Goal: Task Accomplishment & Management: Manage account settings

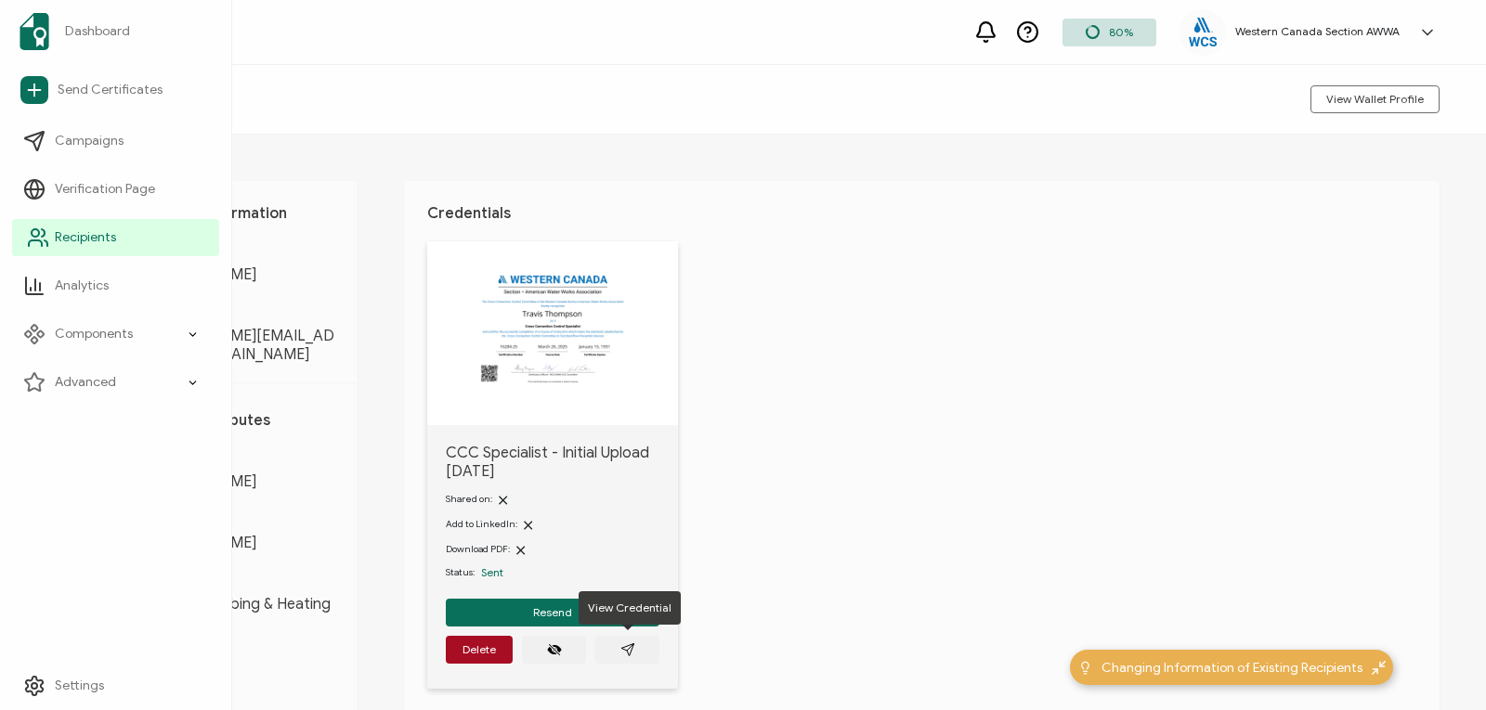
click at [50, 233] on link "Recipients" at bounding box center [115, 237] width 207 height 37
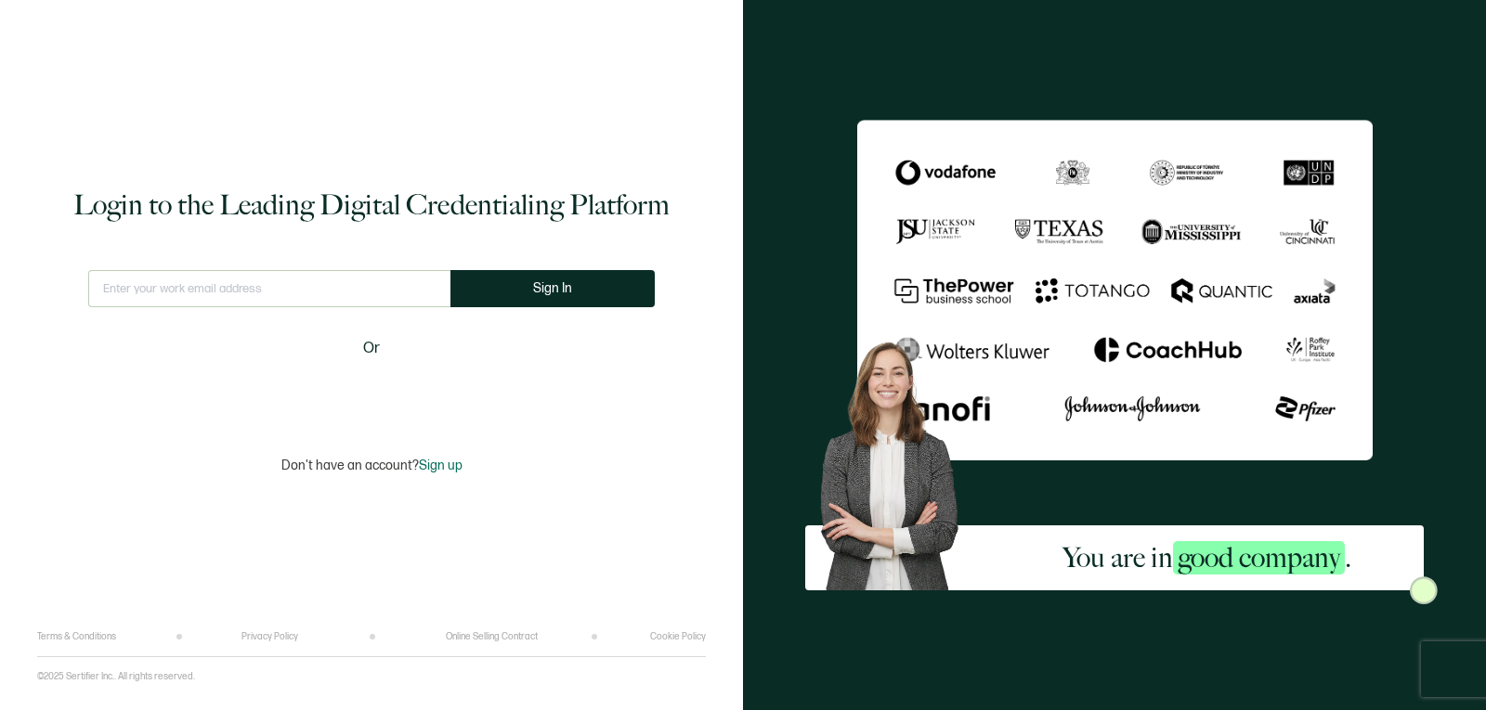
click at [344, 294] on input "text" at bounding box center [269, 288] width 362 height 37
type input "[EMAIL_ADDRESS][DOMAIN_NAME]"
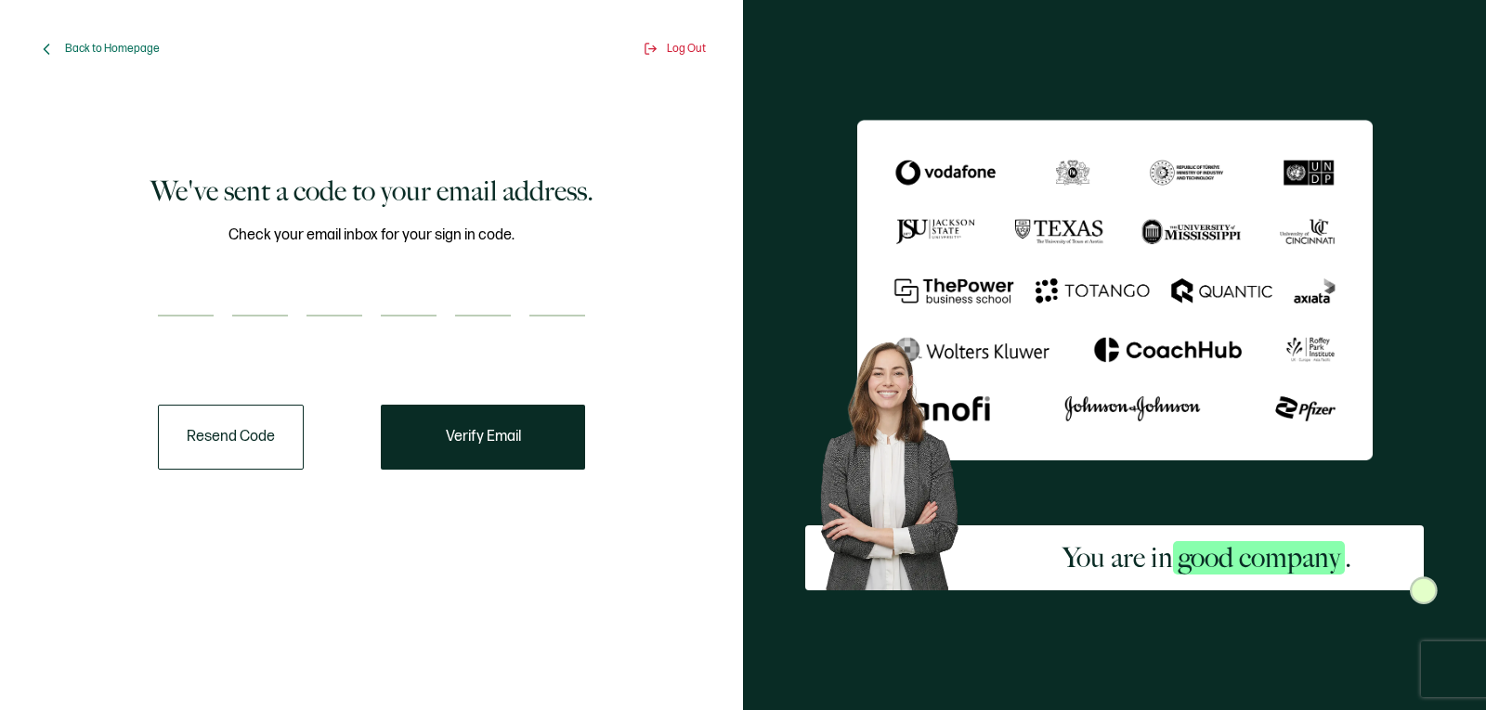
click at [189, 297] on input "number" at bounding box center [186, 297] width 56 height 37
paste input "9"
type input "9"
type input "5"
type input "7"
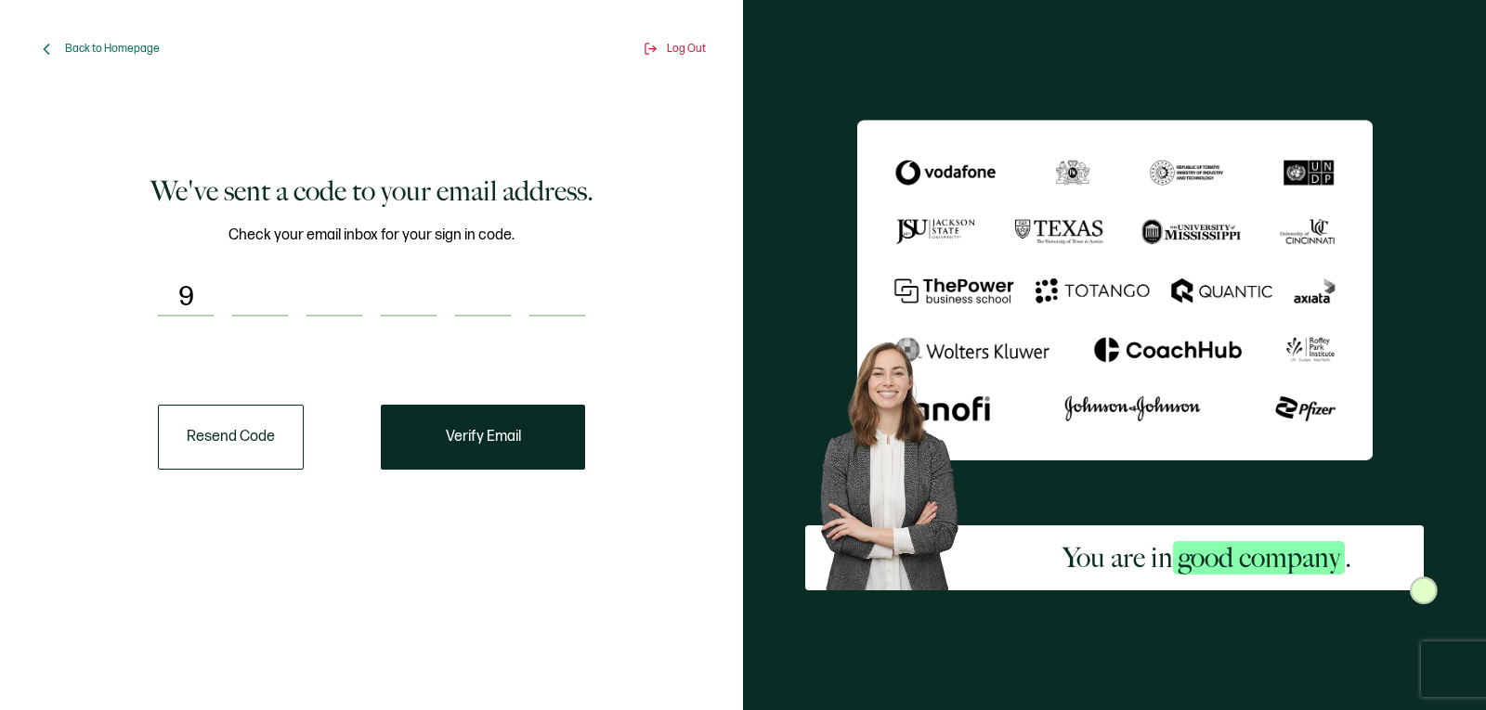
type input "4"
type input "9"
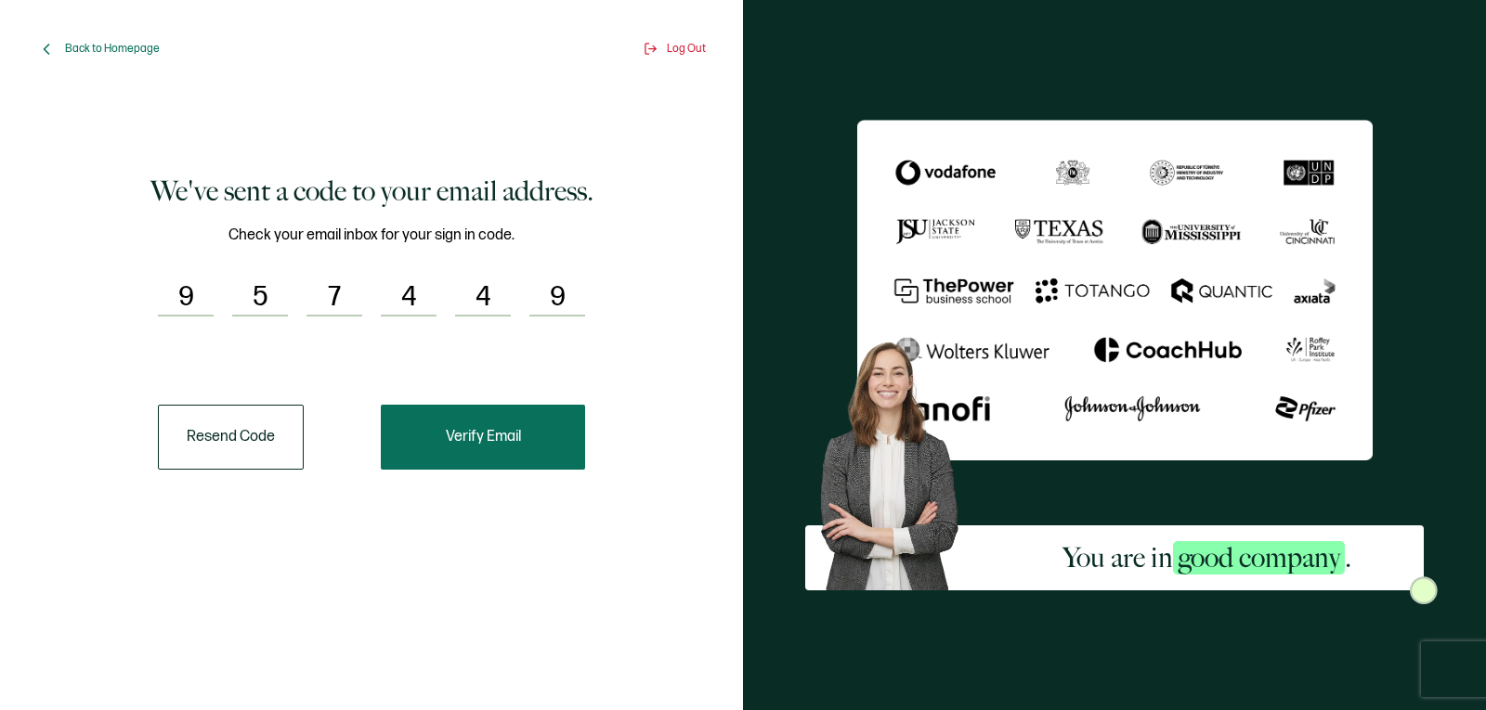
click at [448, 450] on button "Verify Email" at bounding box center [483, 437] width 204 height 65
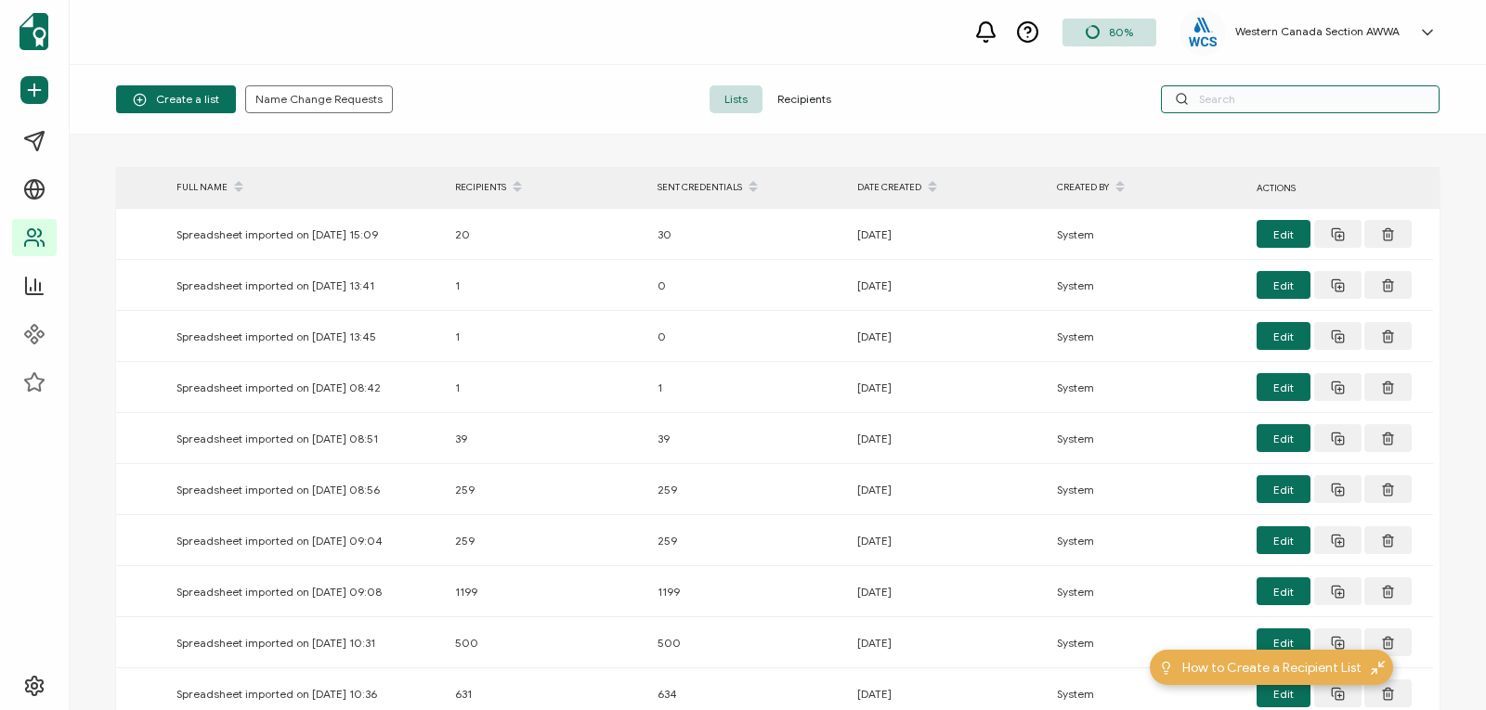
click at [1202, 97] on input "text" at bounding box center [1300, 99] width 279 height 28
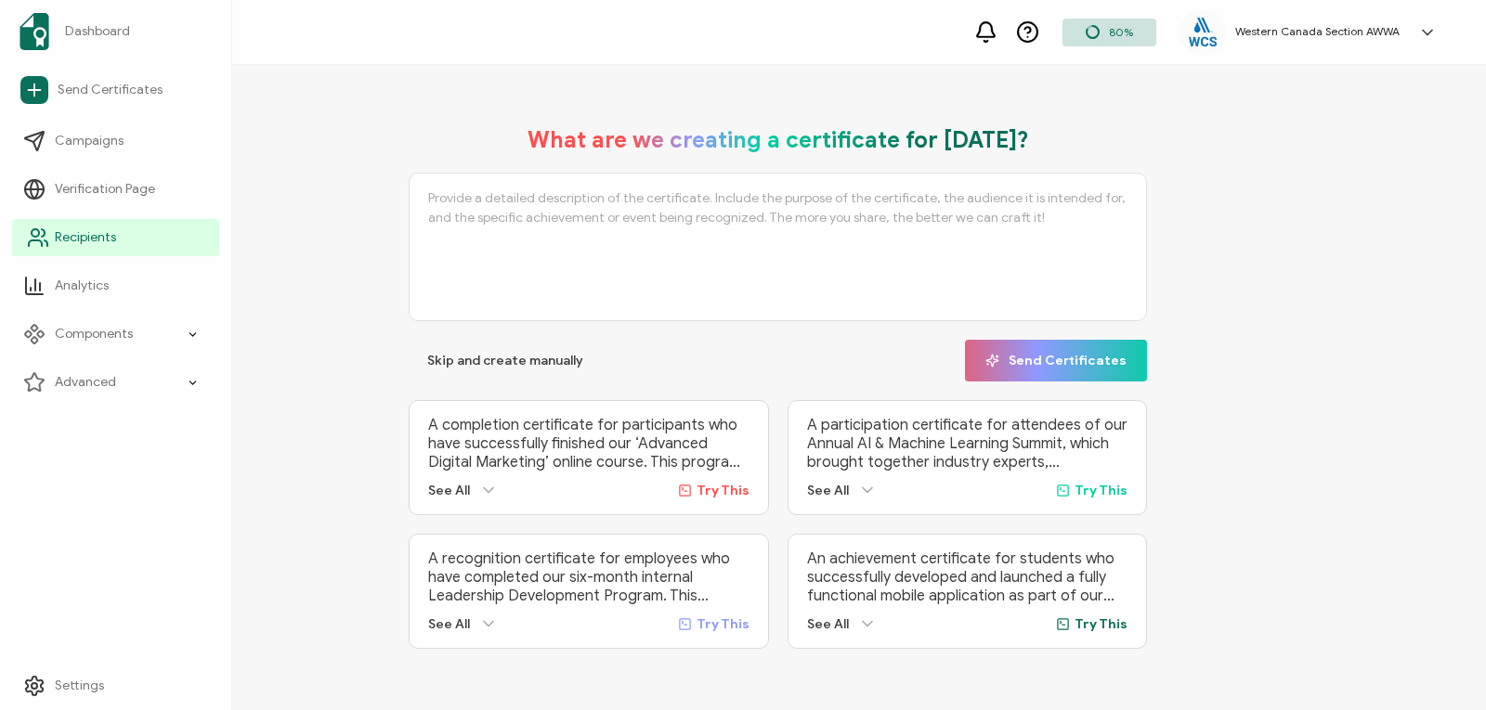
click at [33, 248] on icon at bounding box center [38, 238] width 22 height 22
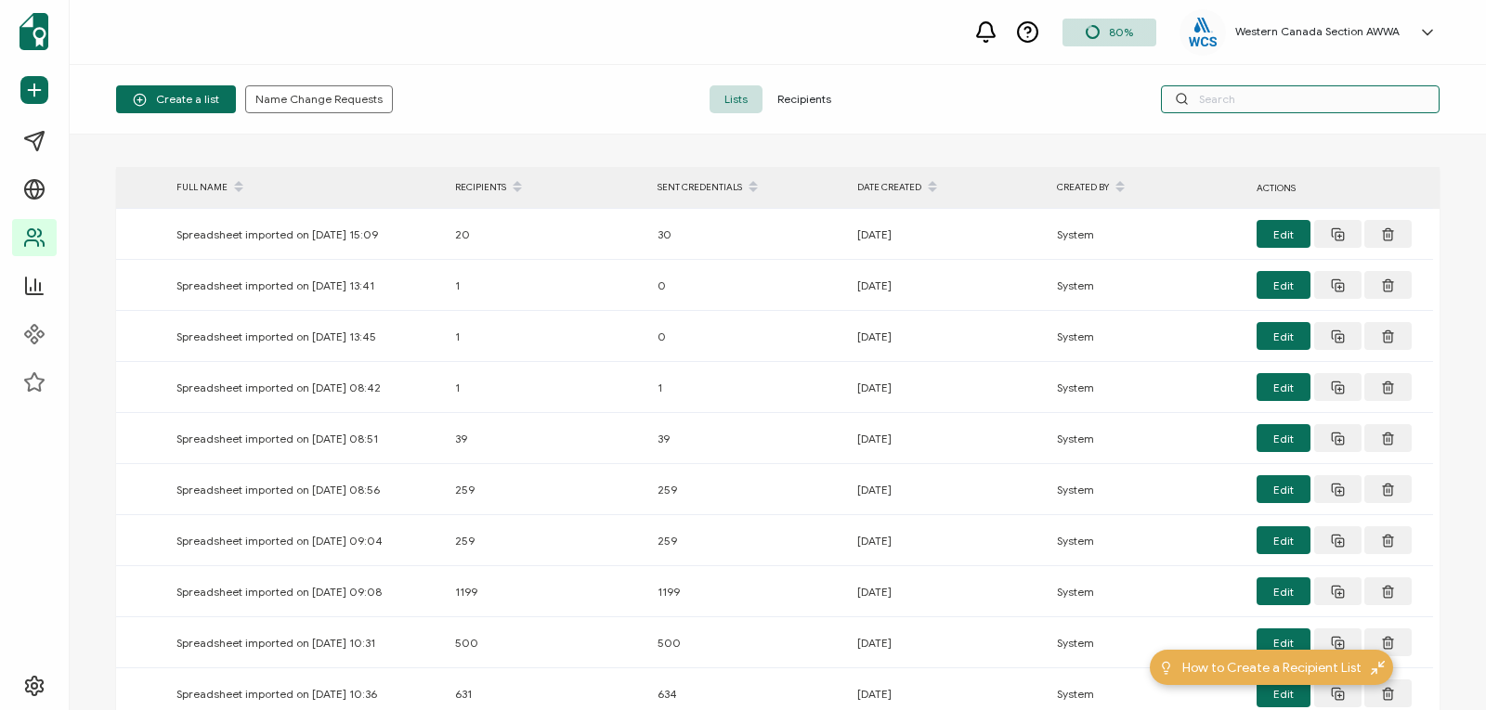
click at [1267, 94] on input "text" at bounding box center [1300, 99] width 279 height 28
click at [1246, 103] on input "text" at bounding box center [1300, 99] width 279 height 28
paste input "[EMAIL_ADDRESS][DOMAIN_NAME]"
type input "[EMAIL_ADDRESS][DOMAIN_NAME]"
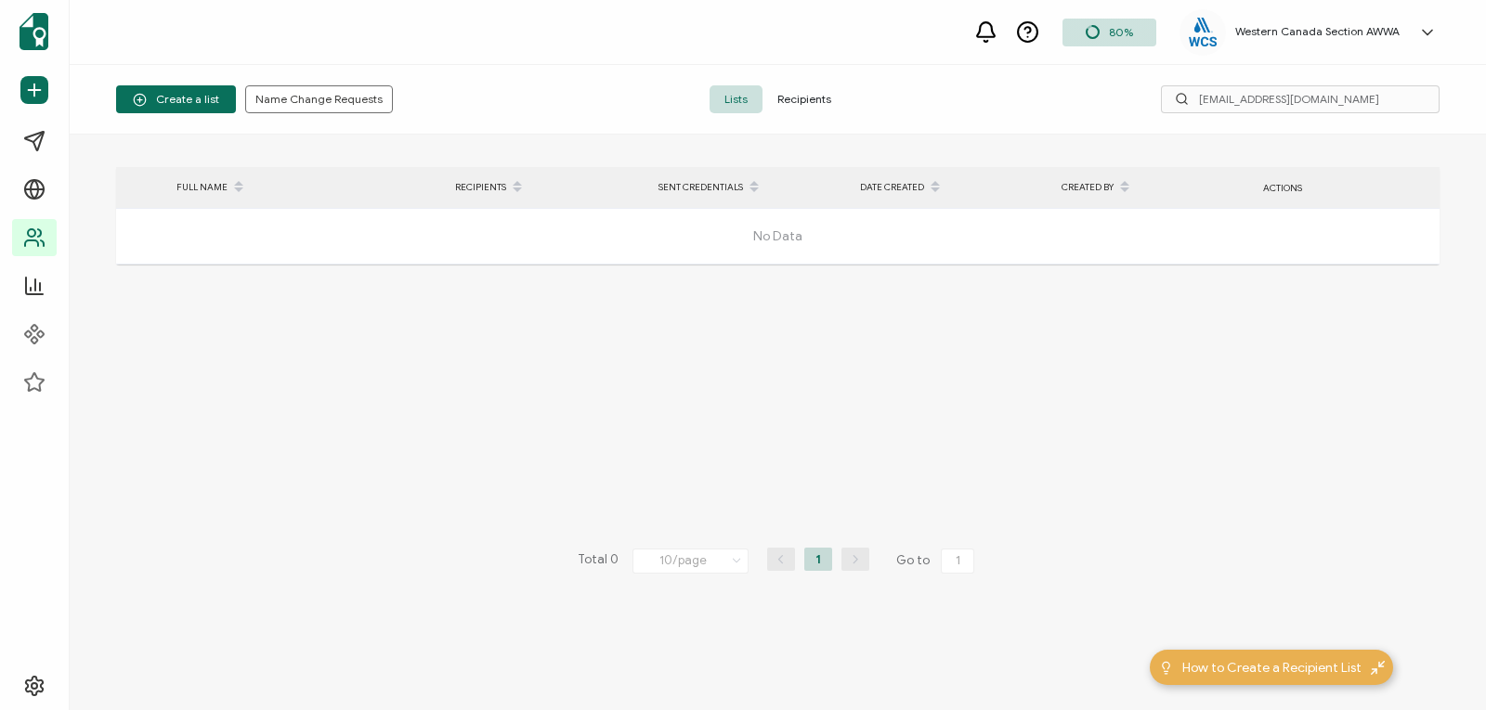
click at [795, 98] on span "Recipients" at bounding box center [804, 99] width 84 height 28
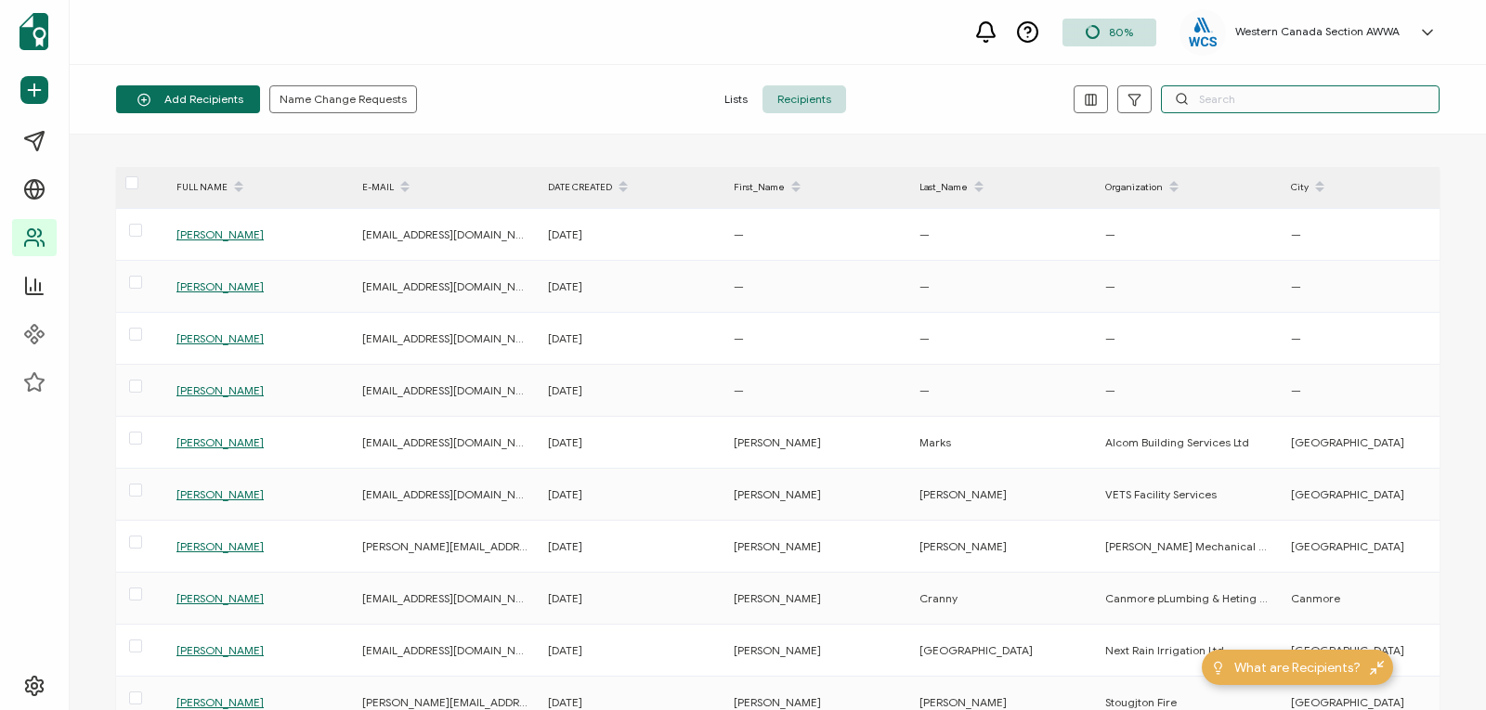
click at [1228, 97] on input "text" at bounding box center [1300, 99] width 279 height 28
paste input "[PERSON_NAME]"
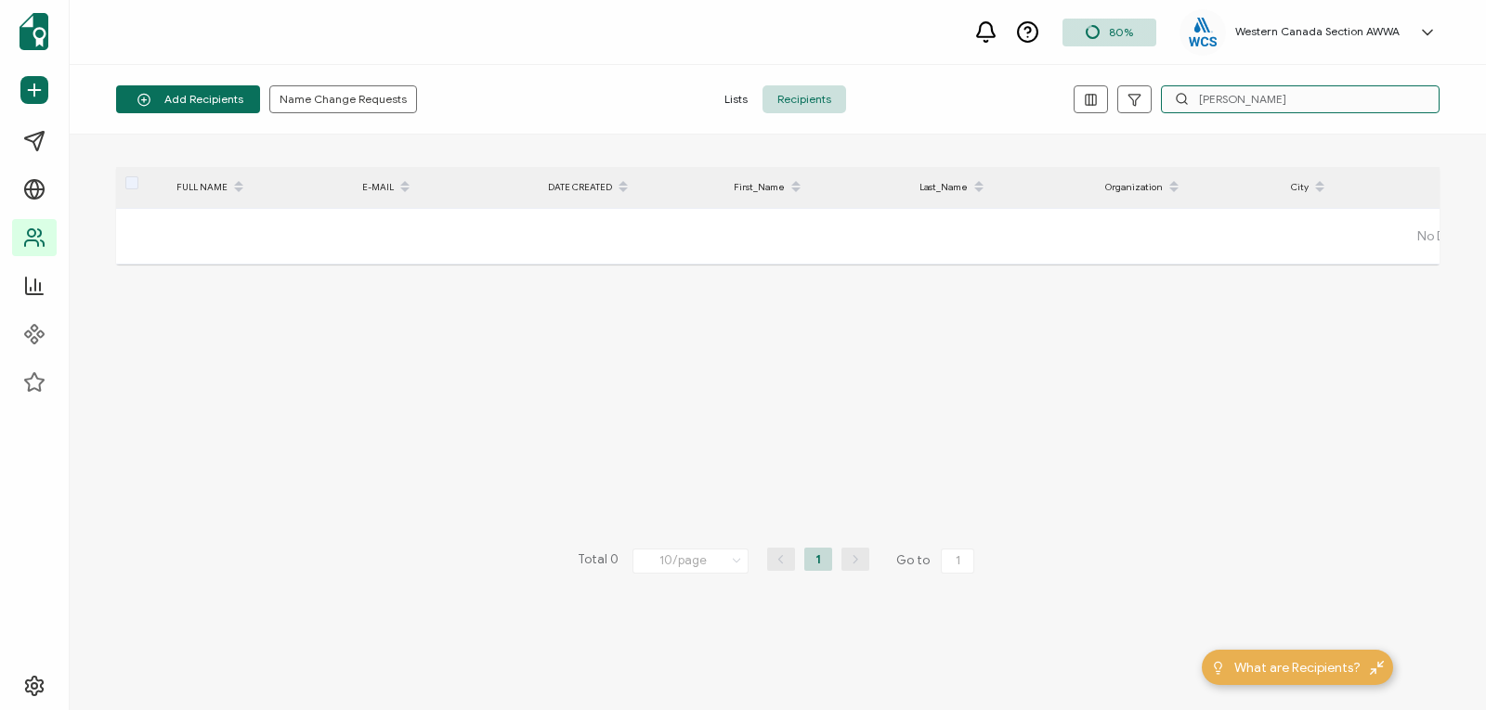
click at [1228, 98] on input "[PERSON_NAME]" at bounding box center [1300, 99] width 279 height 28
drag, startPoint x: 1248, startPoint y: 103, endPoint x: 1119, endPoint y: 105, distance: 129.1
click at [1119, 105] on div "[PERSON_NAME]" at bounding box center [1218, 99] width 441 height 28
paste input "[EMAIL_ADDRESS][DOMAIN_NAME]"
type input "[EMAIL_ADDRESS][DOMAIN_NAME]"
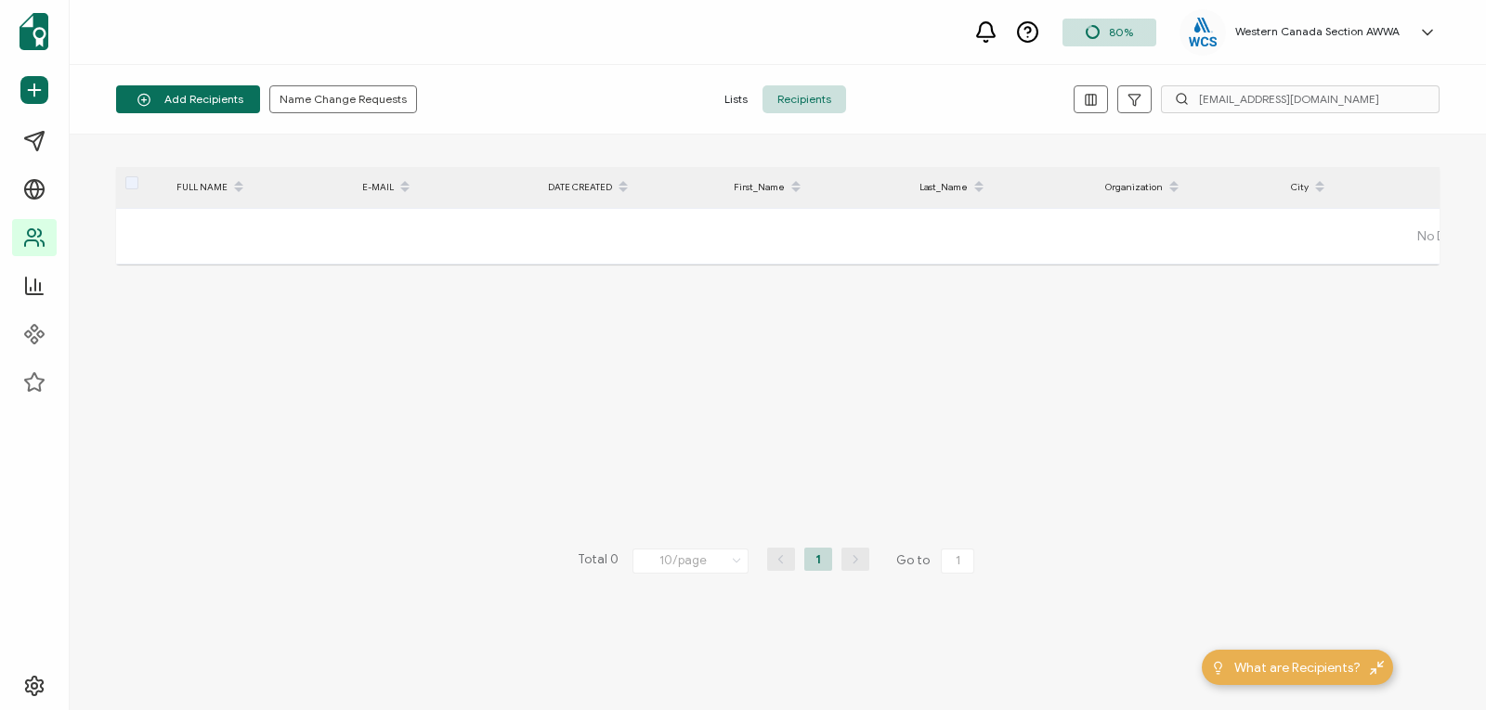
click at [737, 96] on span "Lists" at bounding box center [735, 99] width 53 height 28
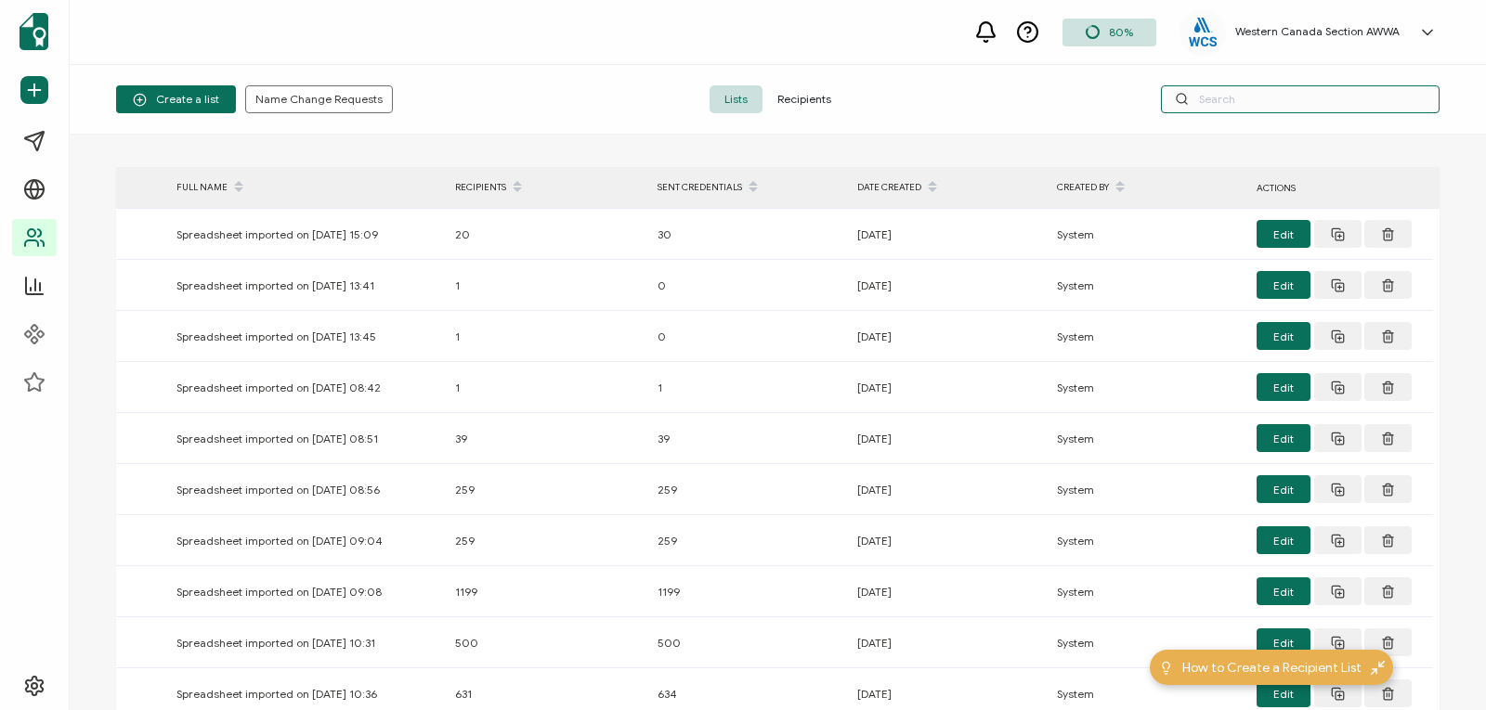
click at [1199, 94] on input "text" at bounding box center [1300, 99] width 279 height 28
paste input "[EMAIL_ADDRESS][DOMAIN_NAME]"
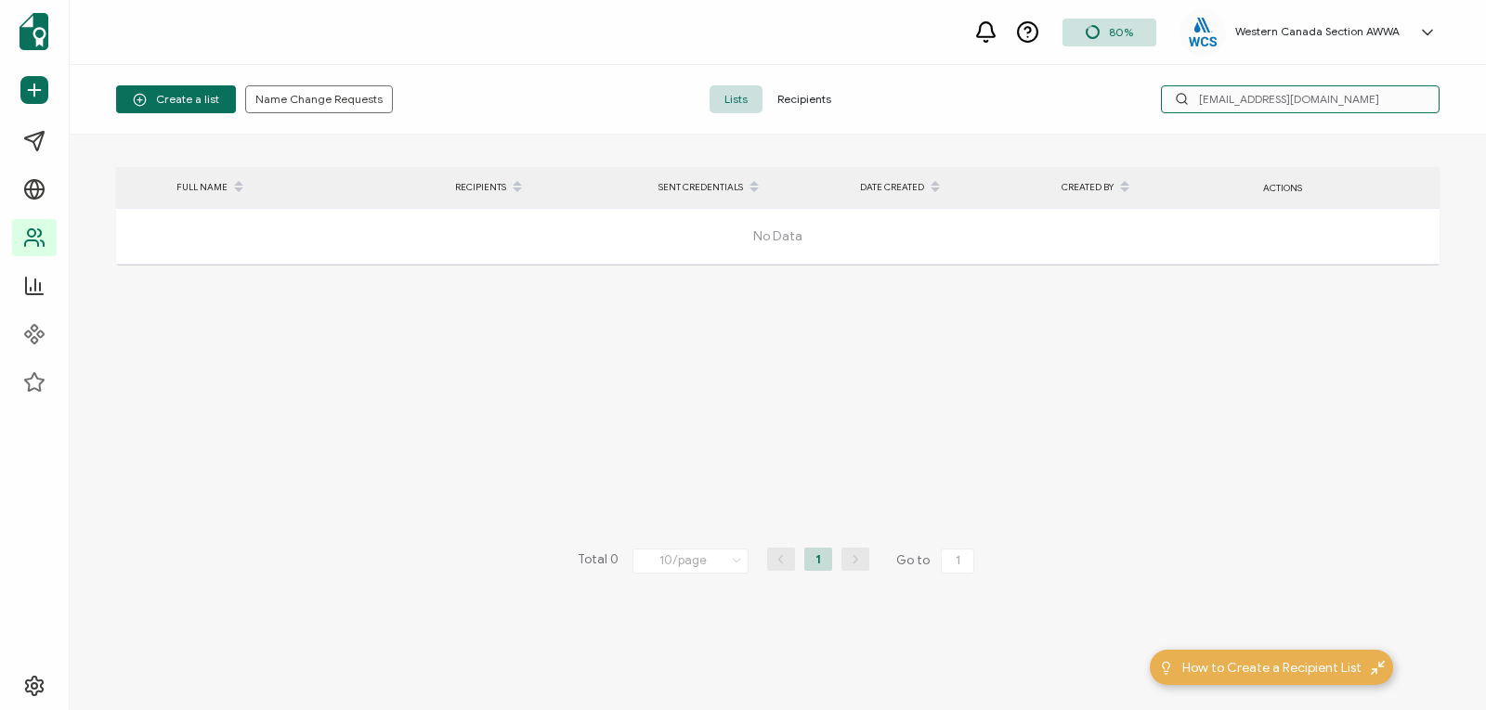
drag, startPoint x: 1334, startPoint y: 97, endPoint x: 1137, endPoint y: 97, distance: 197.8
click at [1137, 97] on div "[EMAIL_ADDRESS][DOMAIN_NAME]" at bounding box center [1218, 99] width 441 height 28
paste input "76473795889122"
type input "76473795889122"
click at [803, 101] on span "Recipients" at bounding box center [804, 99] width 84 height 28
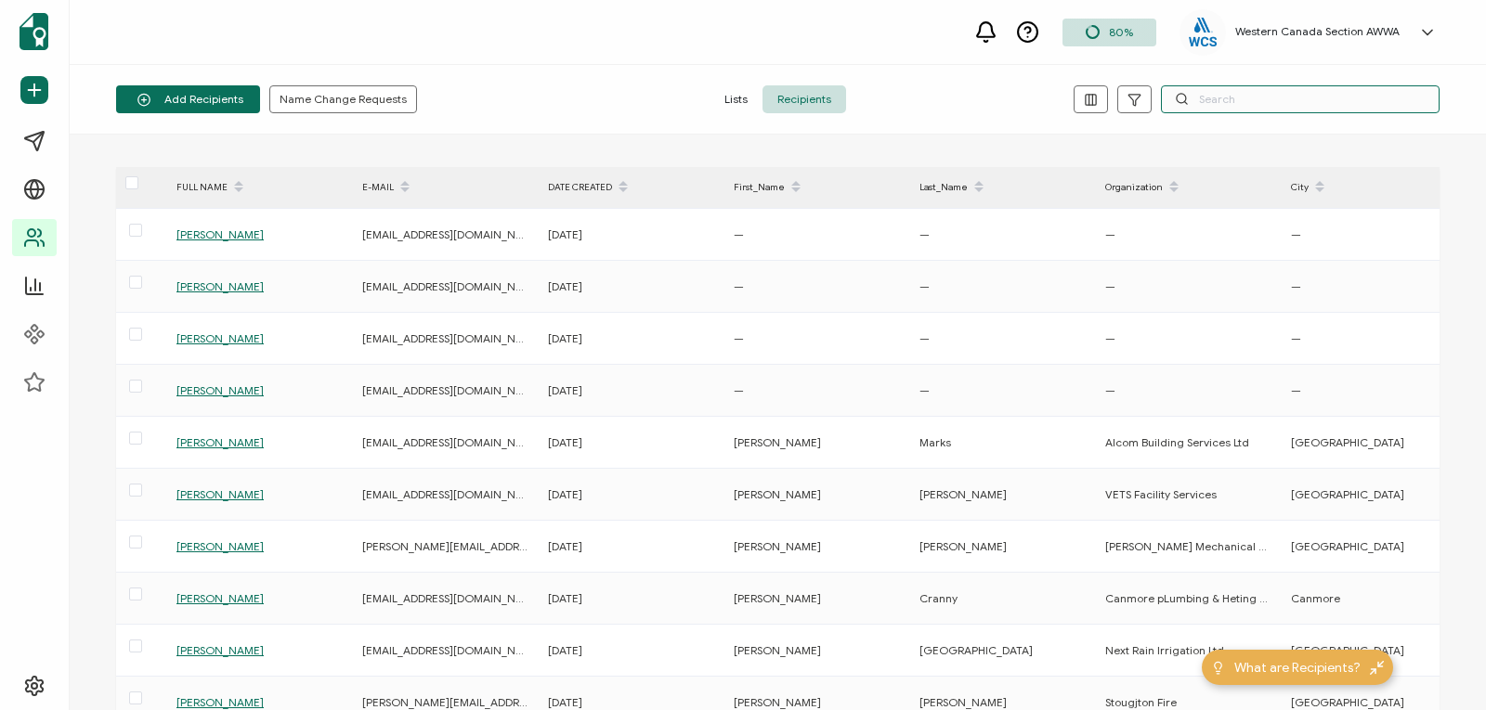
click at [1241, 98] on input "text" at bounding box center [1300, 99] width 279 height 28
paste input "76473795889122"
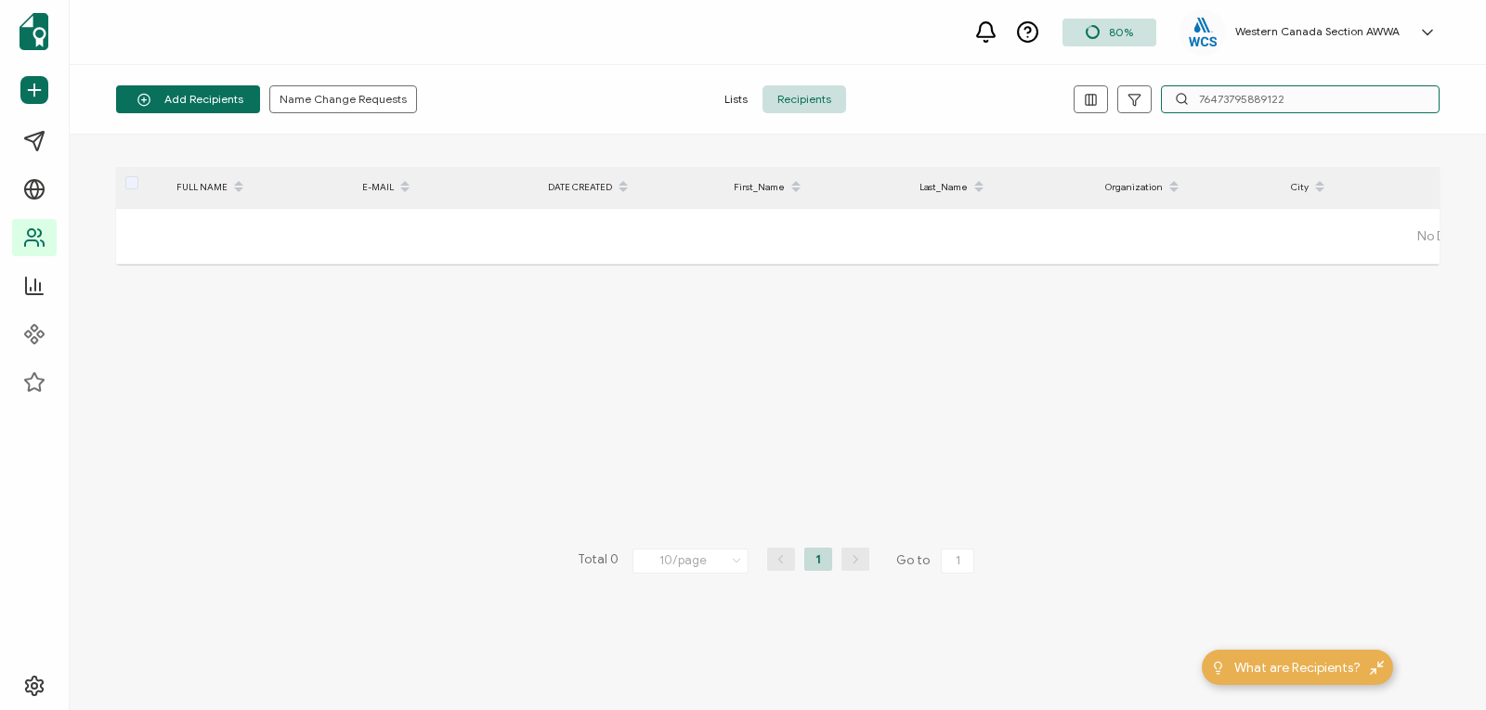
drag, startPoint x: 1301, startPoint y: 101, endPoint x: 1184, endPoint y: 99, distance: 117.0
click at [1184, 99] on div "76473795889122" at bounding box center [1300, 99] width 279 height 28
paste input "[EMAIL_ADDRESS][DOMAIN_NAME]"
type input "[EMAIL_ADDRESS][DOMAIN_NAME]"
click at [1139, 97] on icon "button" at bounding box center [1133, 99] width 11 height 11
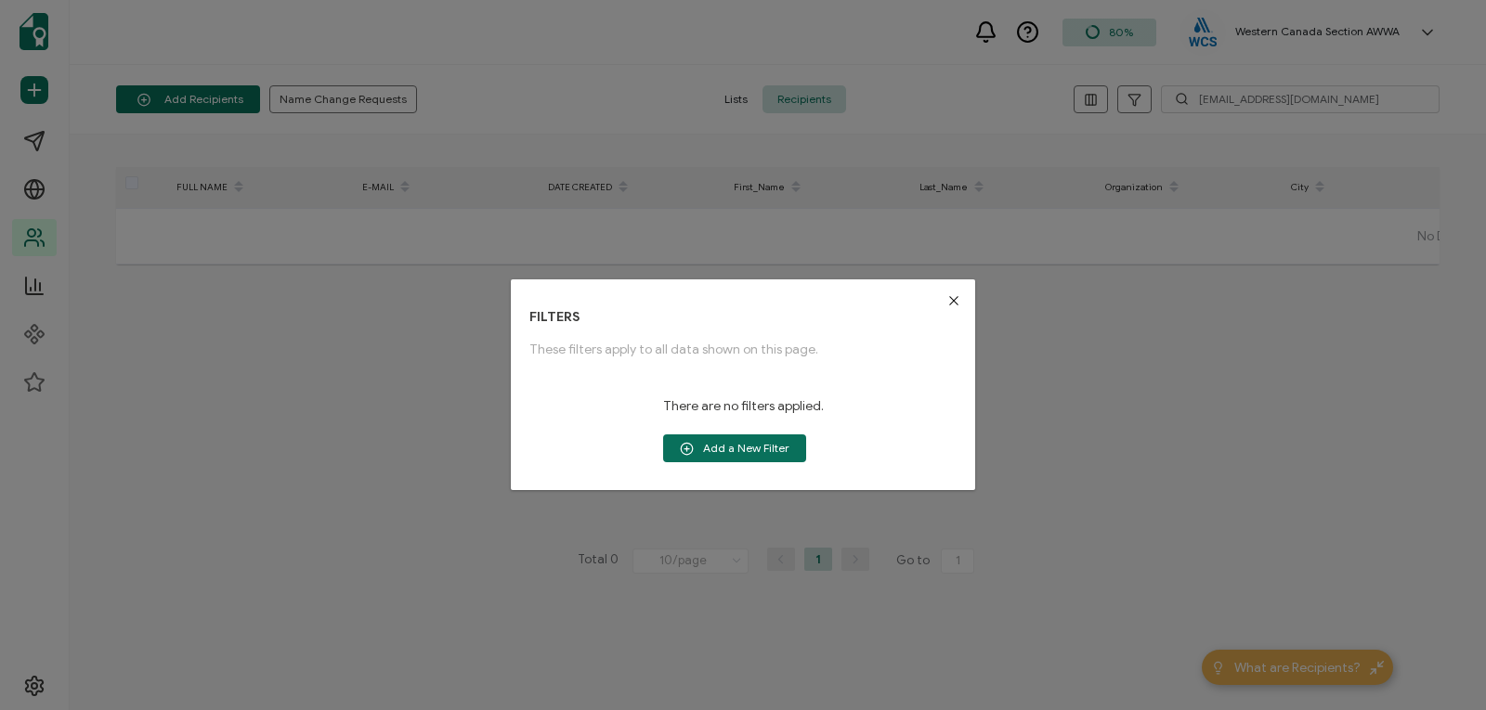
click at [953, 301] on icon "Close" at bounding box center [953, 300] width 15 height 15
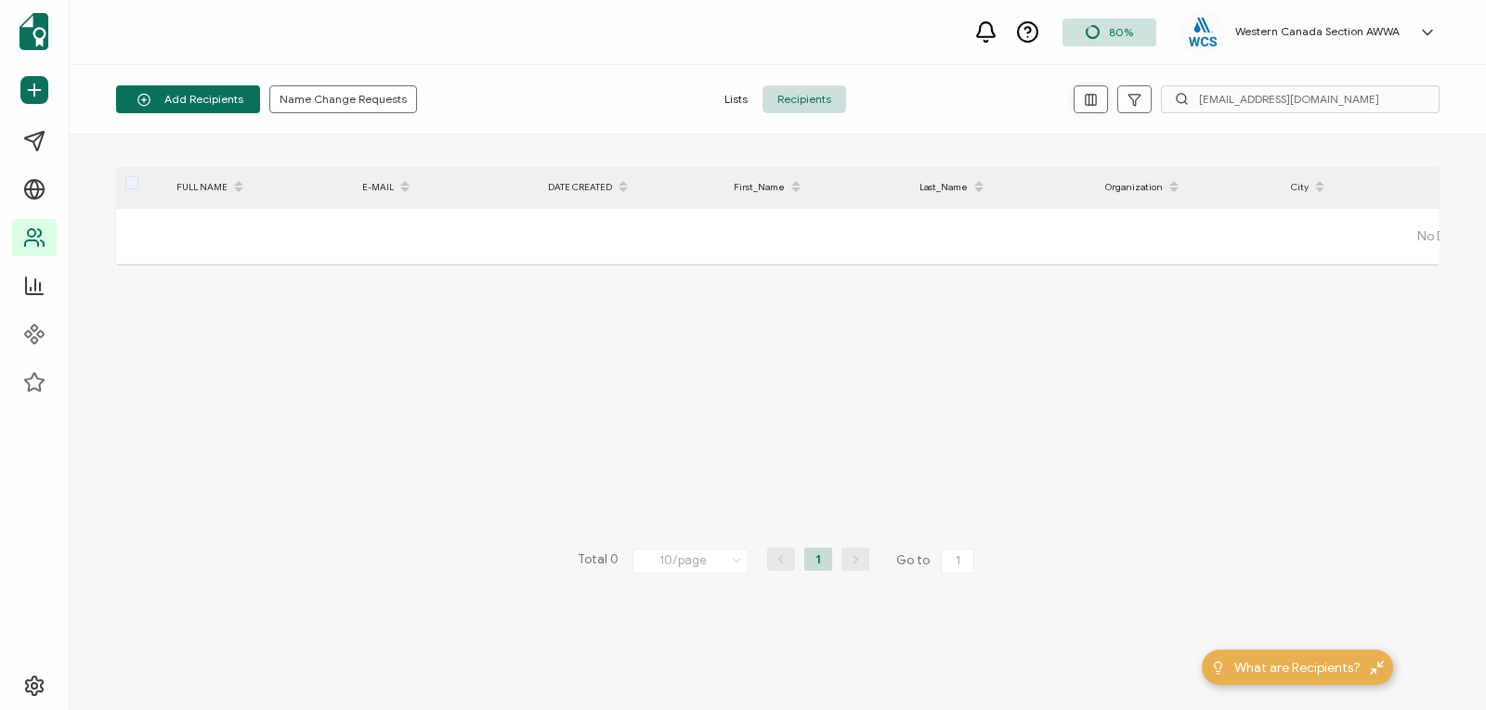
click at [1092, 94] on icon "button" at bounding box center [1092, 99] width 0 height 10
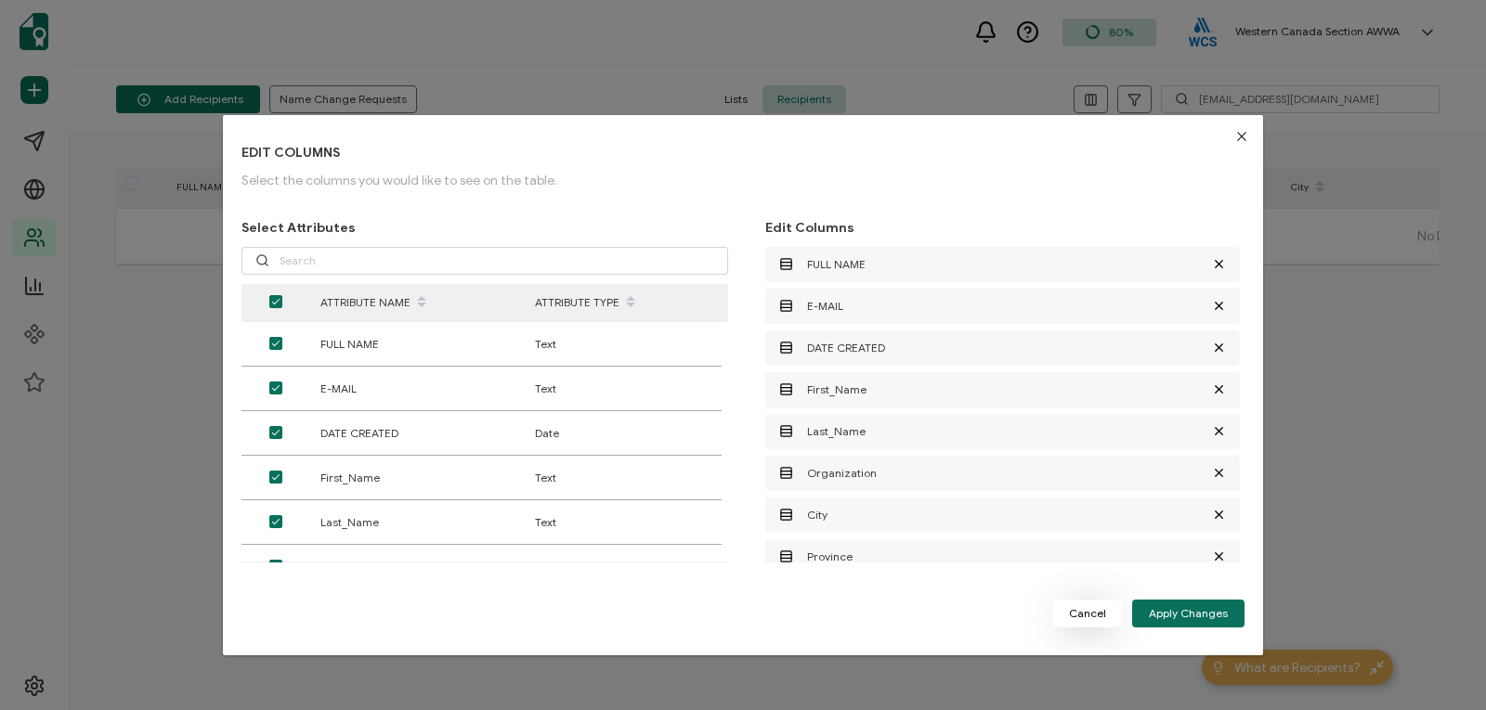
click at [1093, 610] on span "Cancel" at bounding box center [1087, 613] width 37 height 11
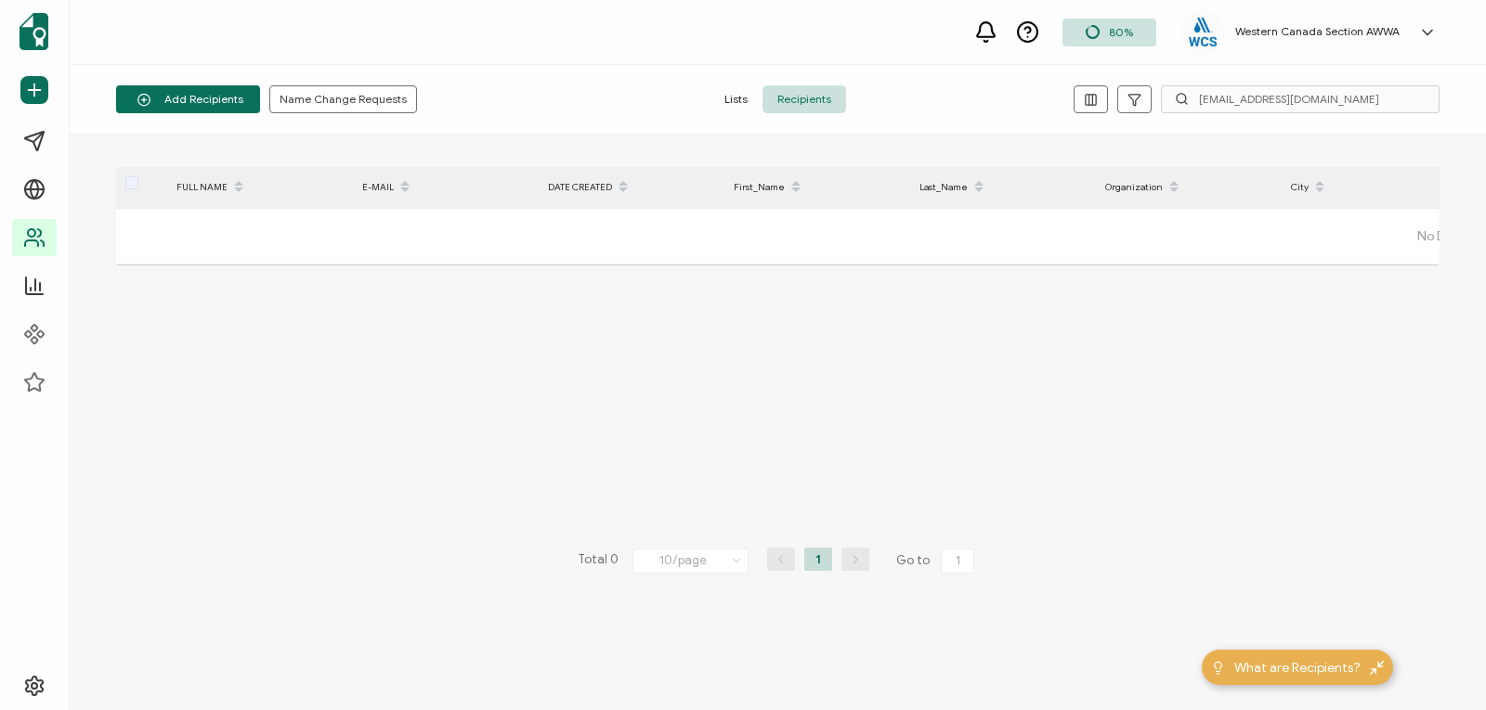
click at [730, 97] on span "Lists" at bounding box center [735, 99] width 53 height 28
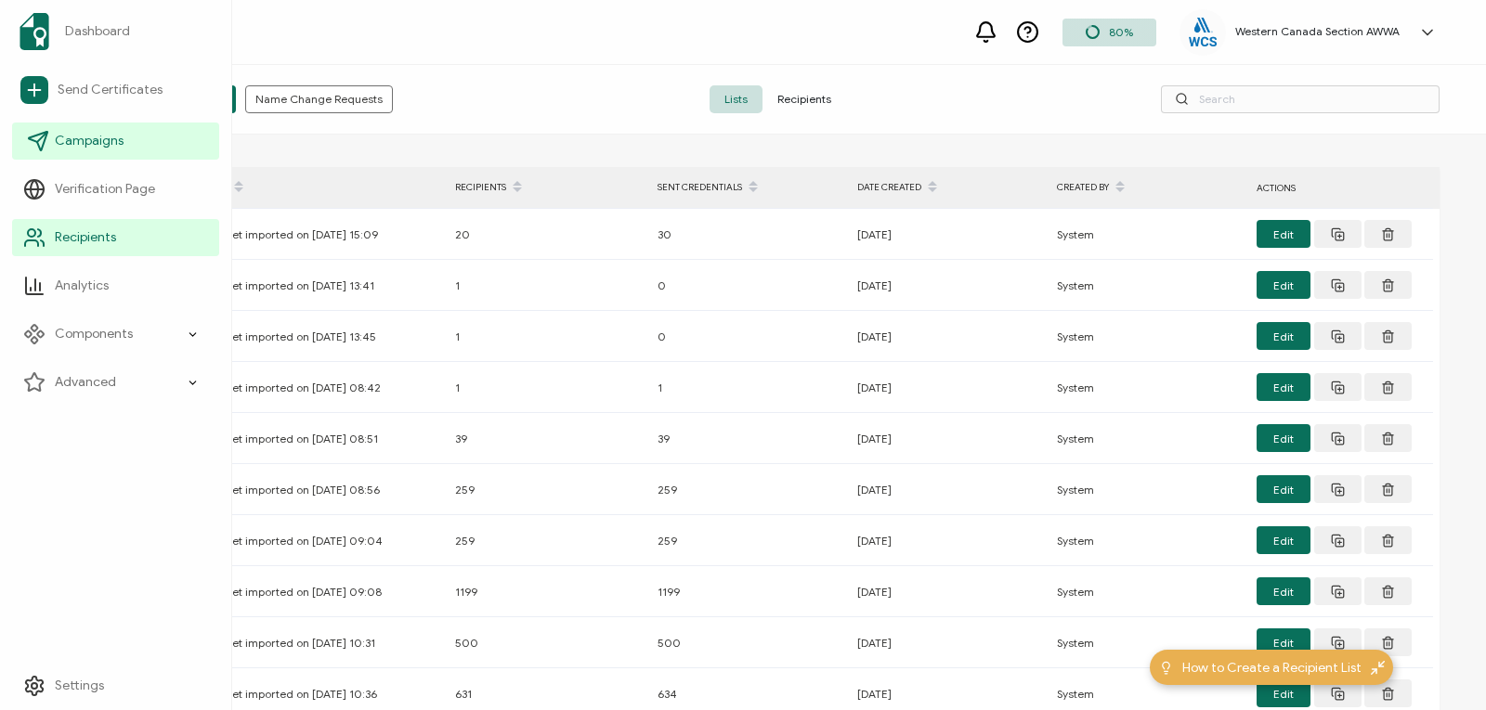
click at [40, 138] on icon at bounding box center [42, 137] width 10 height 10
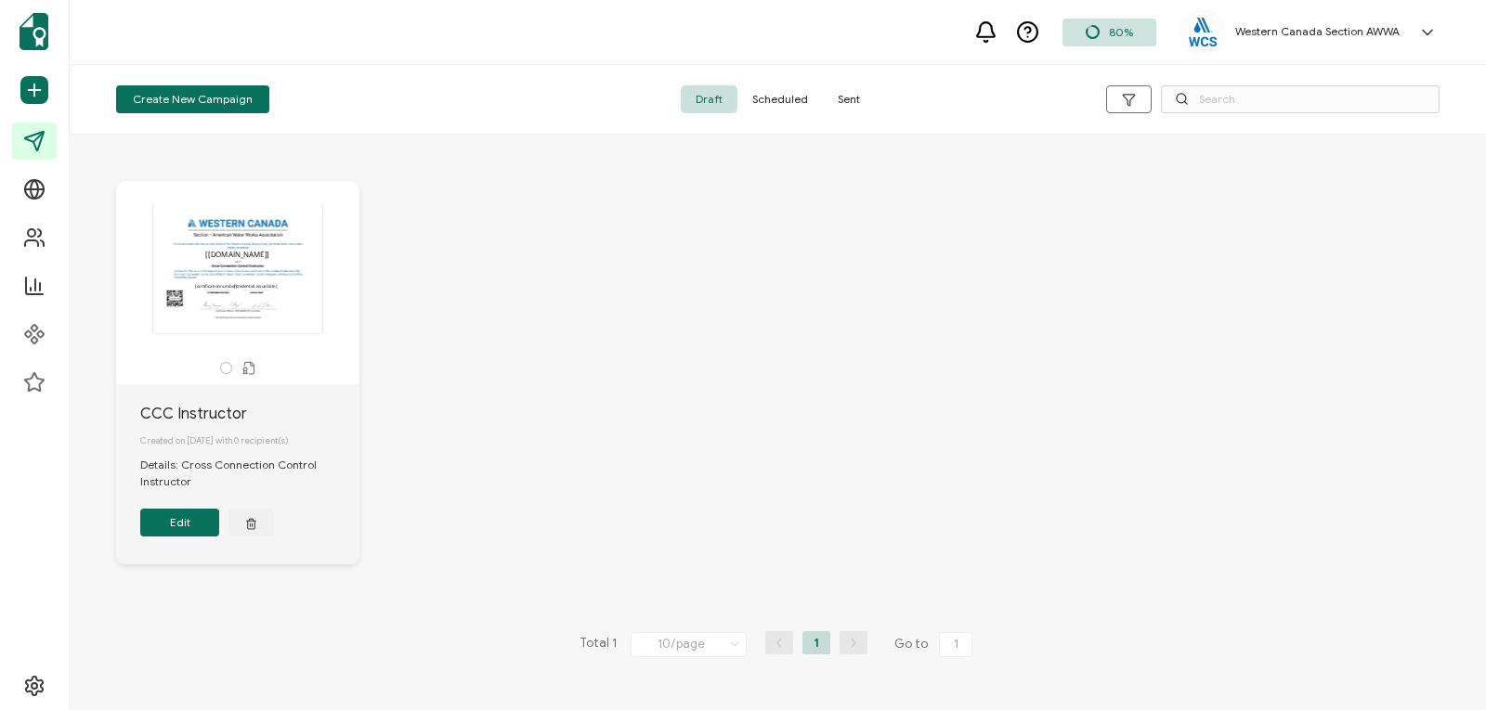
click at [843, 102] on span "Sent" at bounding box center [849, 99] width 52 height 28
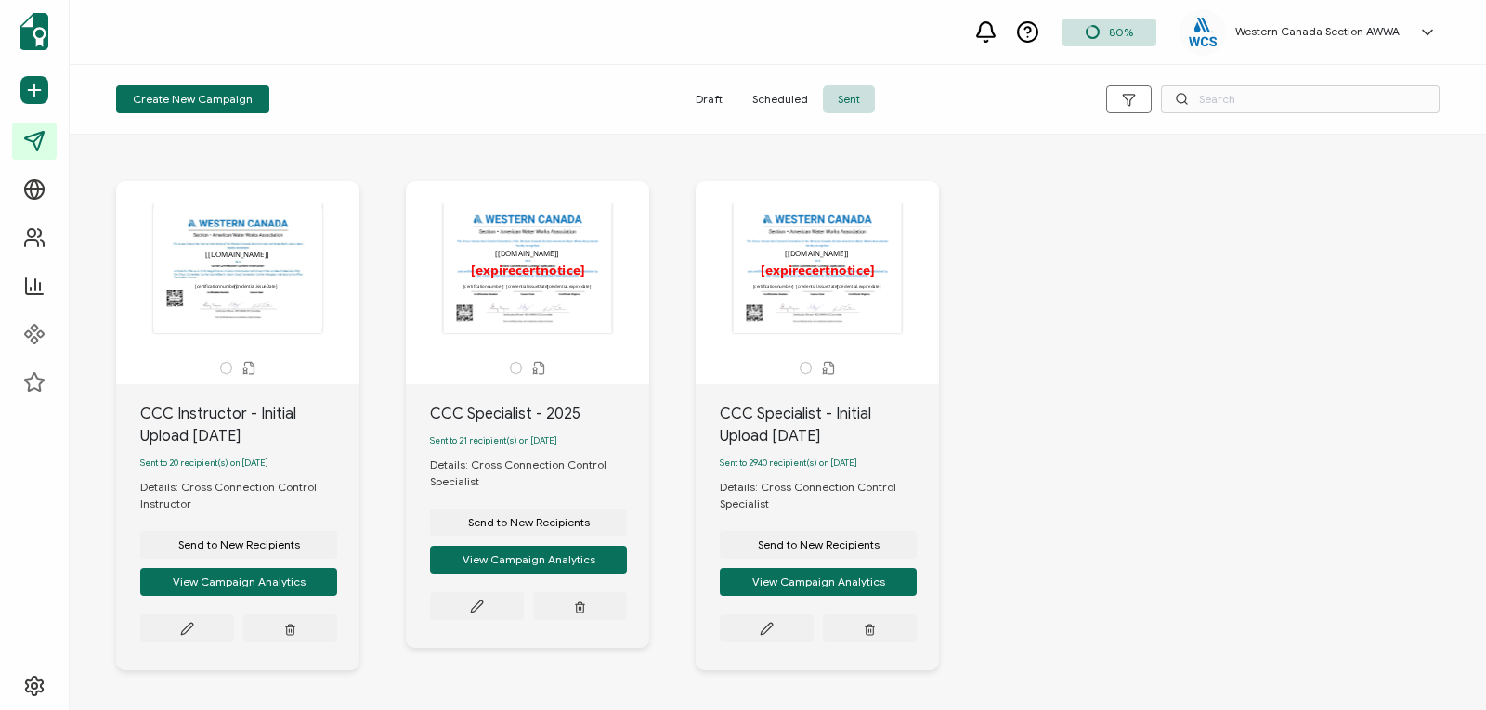
click at [802, 314] on div "The recipient’s full name, which will be automatically filled based on the info…" at bounding box center [817, 268] width 195 height 130
click at [194, 633] on icon at bounding box center [187, 629] width 14 height 14
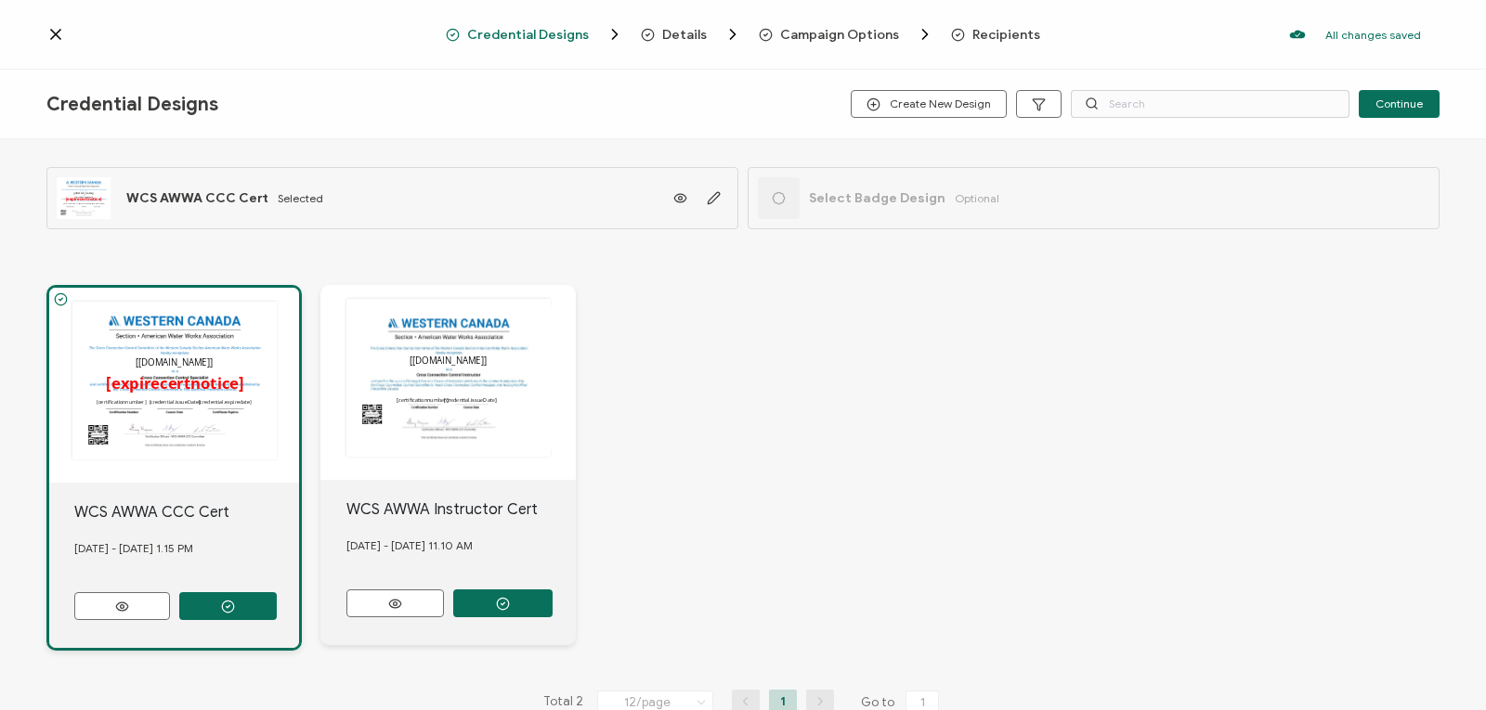
click at [1125, 118] on div "Credential Designs Create New Design Continue" at bounding box center [743, 105] width 1486 height 70
click at [1121, 112] on input "text" at bounding box center [1210, 104] width 279 height 28
paste input "[EMAIL_ADDRESS][DOMAIN_NAME]"
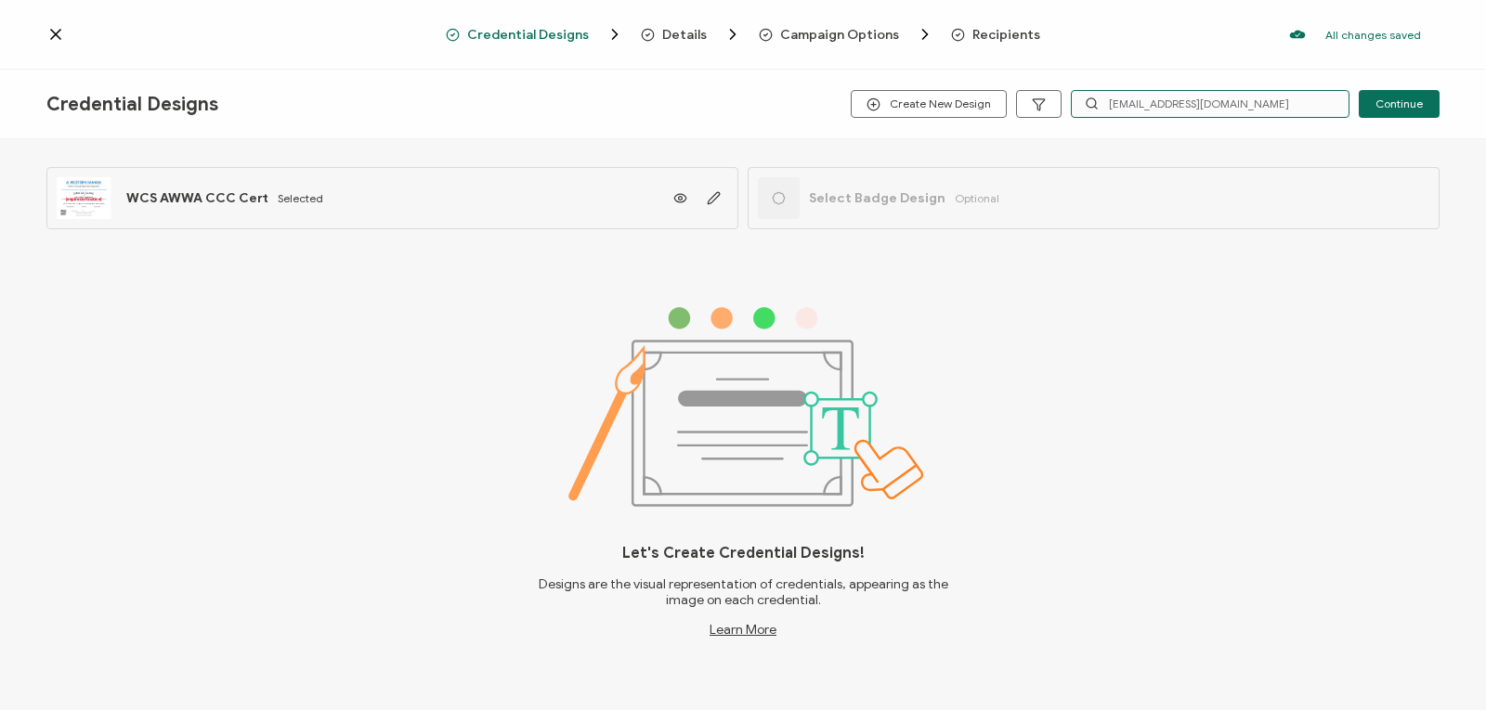
type input "[EMAIL_ADDRESS][DOMAIN_NAME]"
click at [55, 40] on icon at bounding box center [55, 34] width 19 height 19
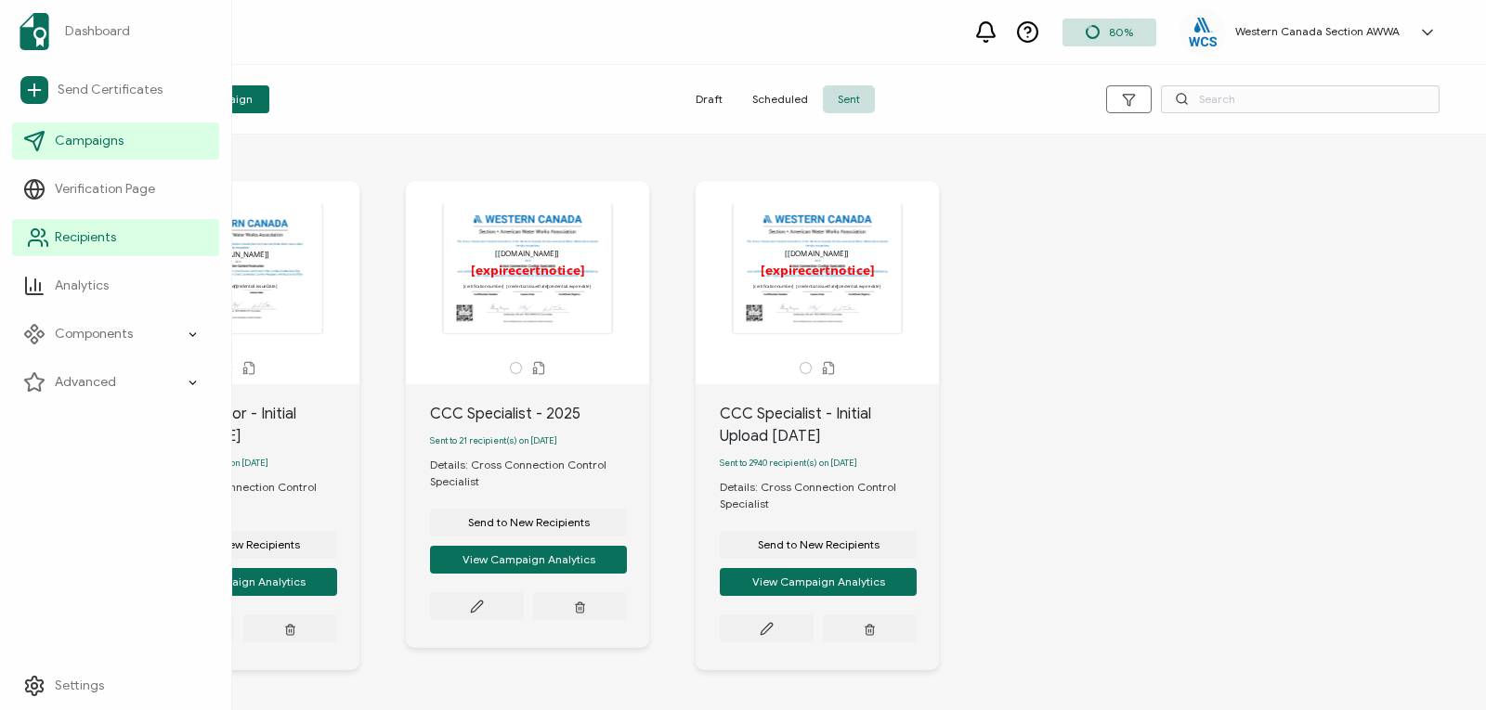
click at [73, 234] on span "Recipients" at bounding box center [85, 237] width 61 height 19
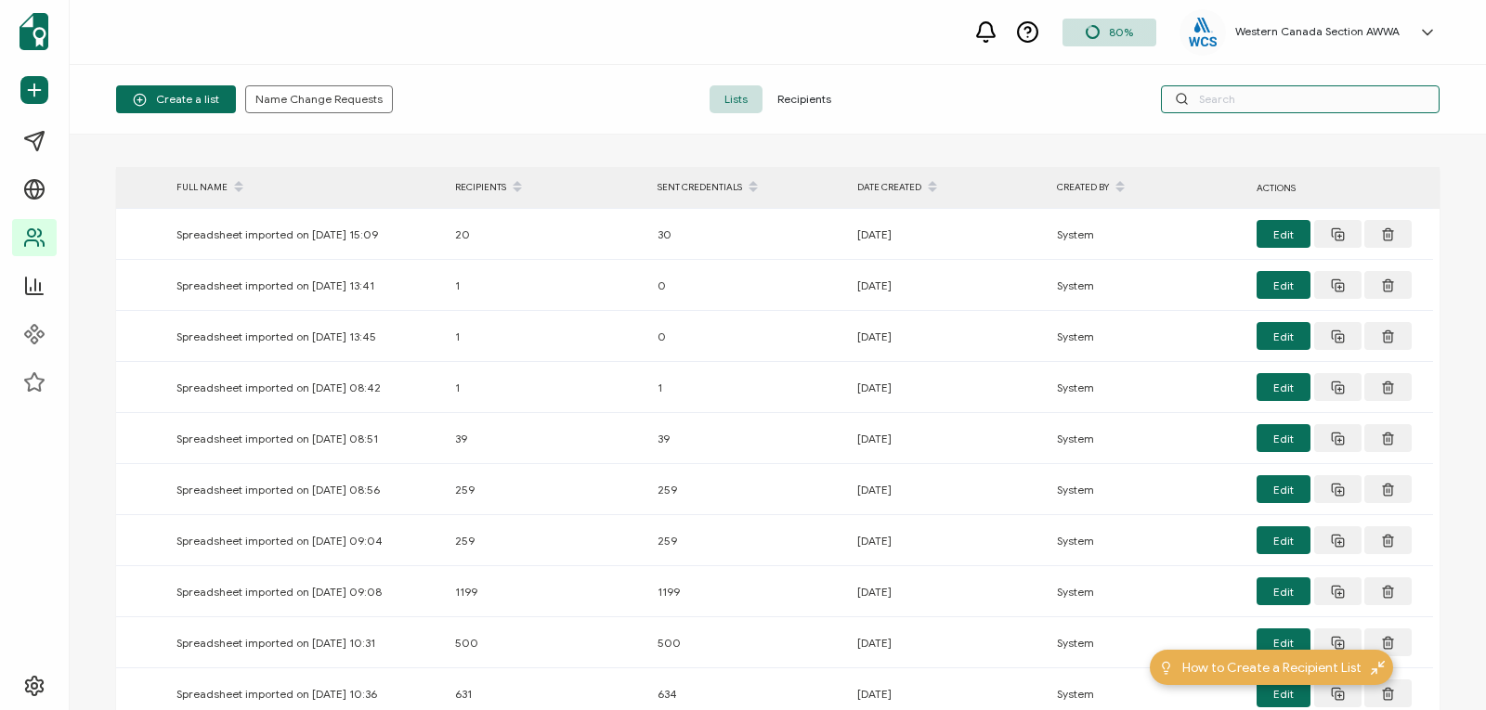
click at [1253, 92] on input "text" at bounding box center [1300, 99] width 279 height 28
paste input "[EMAIL_ADDRESS][DOMAIN_NAME]"
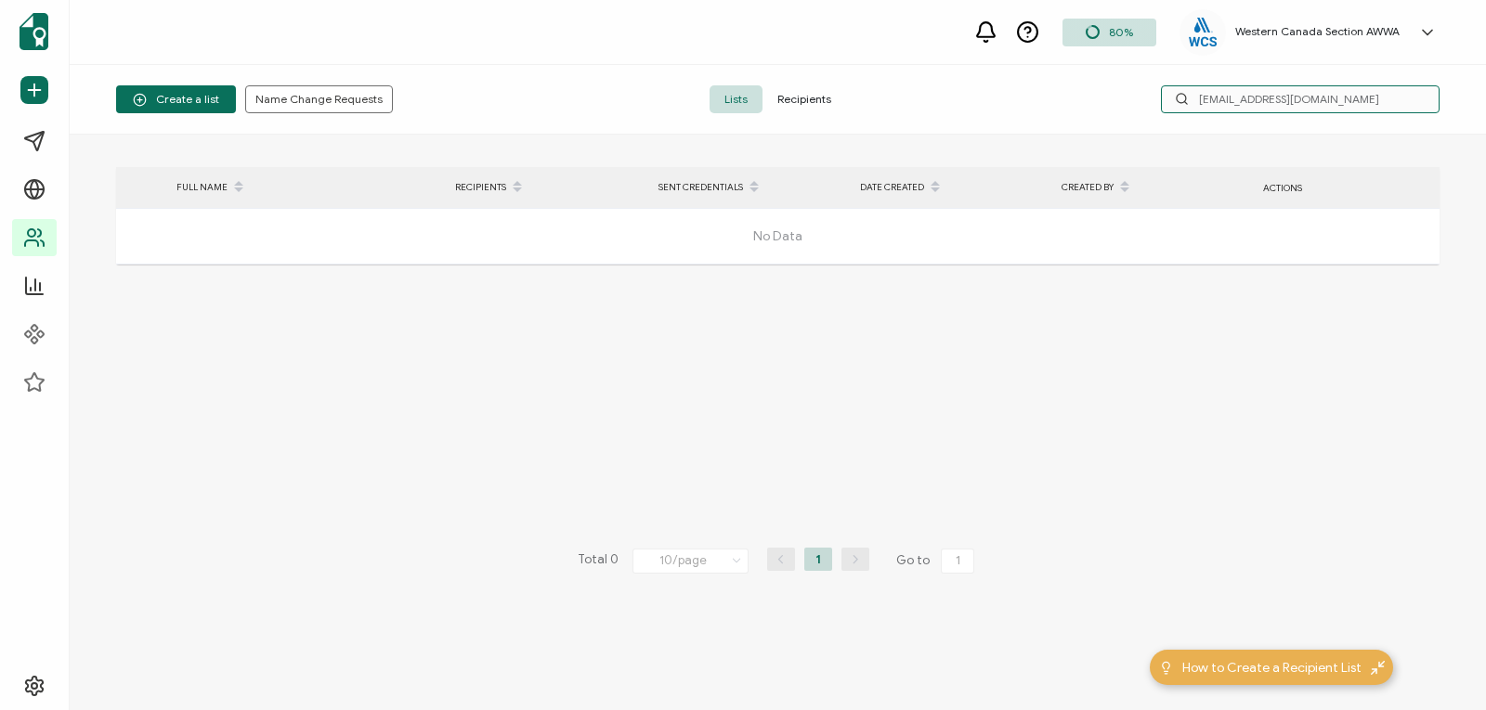
type input "[EMAIL_ADDRESS][DOMAIN_NAME]"
